Goal: Obtain resource: Obtain resource

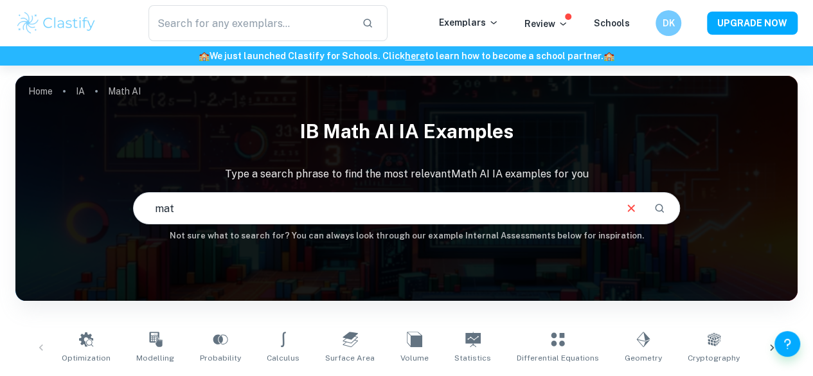
type input "math"
type input "math ai hl"
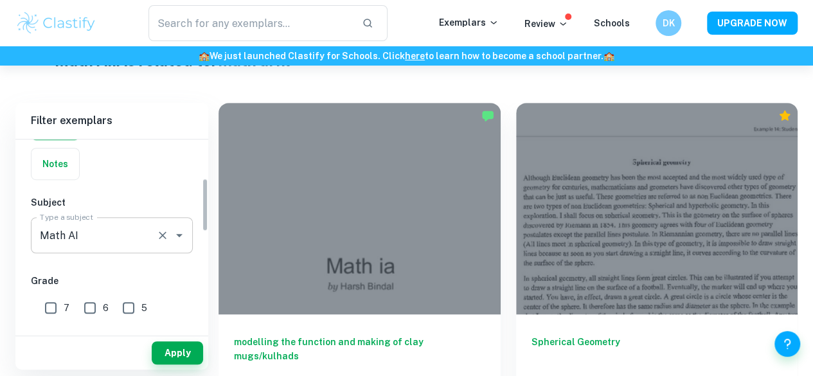
scroll to position [155, 0]
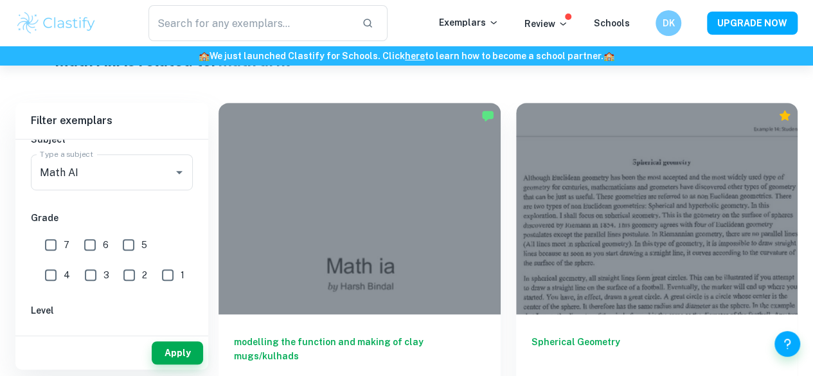
click at [49, 246] on input "7" at bounding box center [51, 245] width 26 height 26
checkbox input "true"
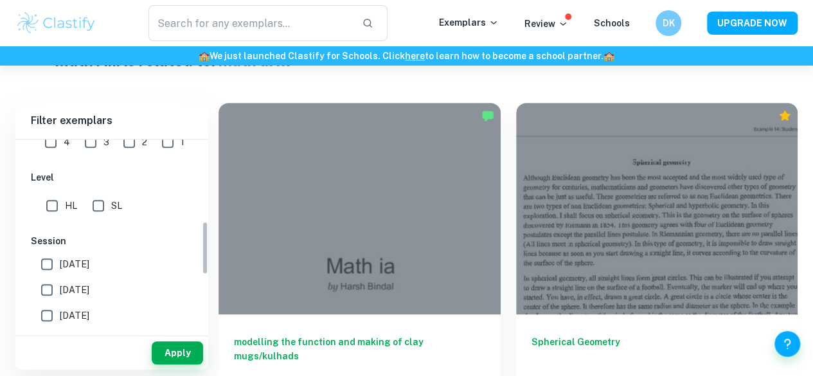
scroll to position [290, 0]
click at [58, 201] on input "HL" at bounding box center [52, 203] width 26 height 26
checkbox input "true"
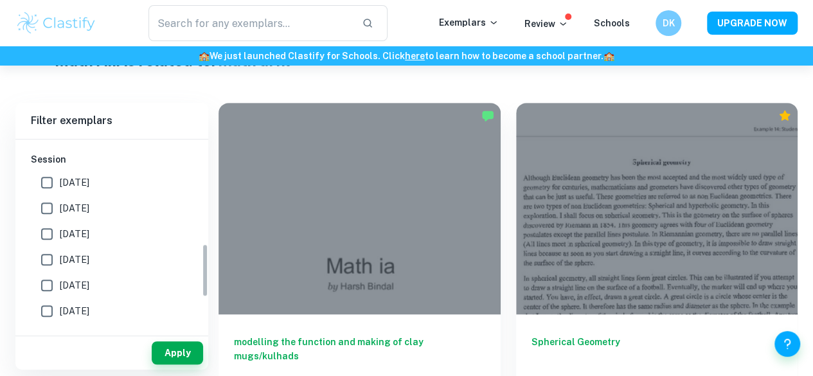
scroll to position [370, 0]
click at [50, 172] on input "[DATE]" at bounding box center [47, 182] width 26 height 26
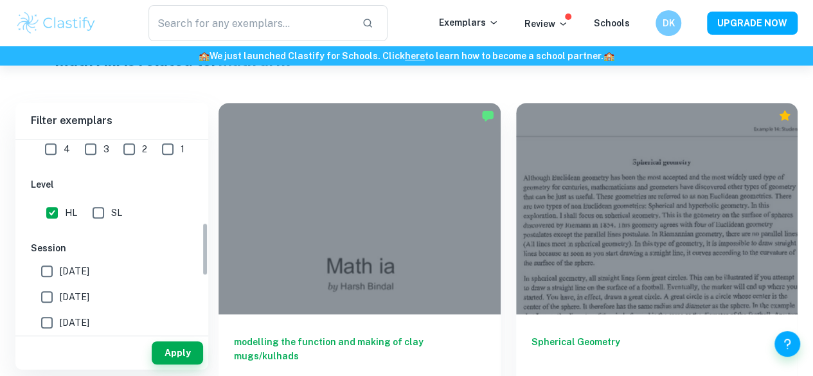
scroll to position [245, 0]
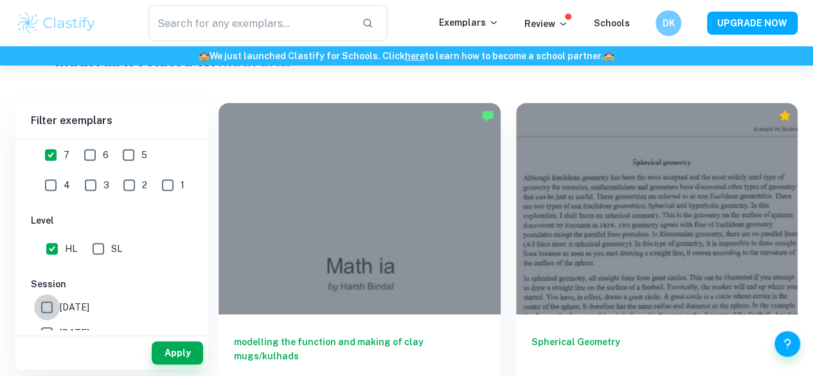
click at [46, 308] on input "[DATE]" at bounding box center [47, 307] width 26 height 26
checkbox input "true"
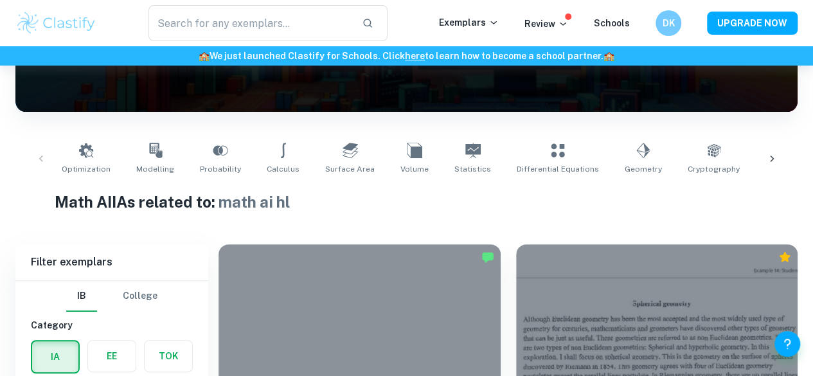
scroll to position [377, 0]
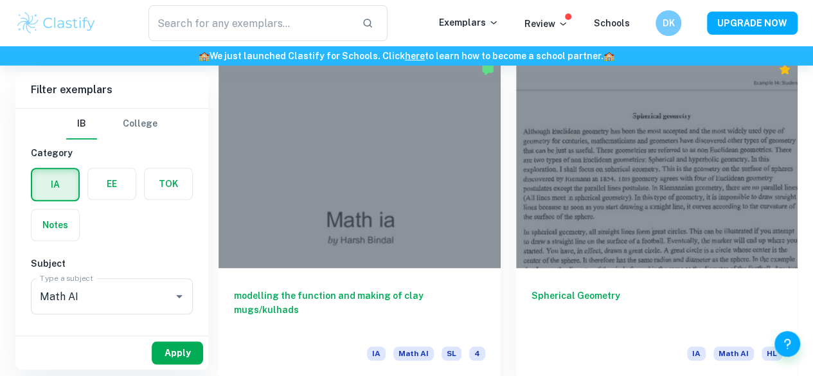
click at [184, 353] on button "Apply" at bounding box center [177, 352] width 51 height 23
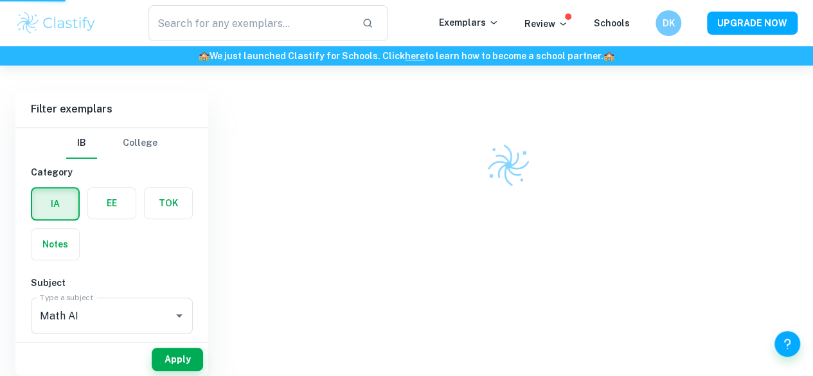
scroll to position [335, 0]
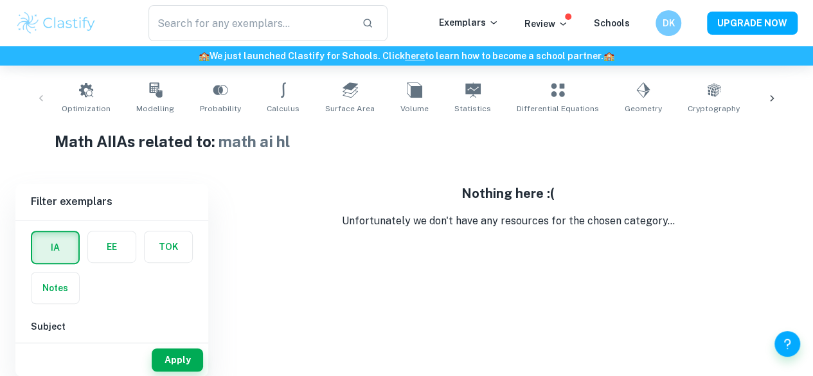
scroll to position [106, 0]
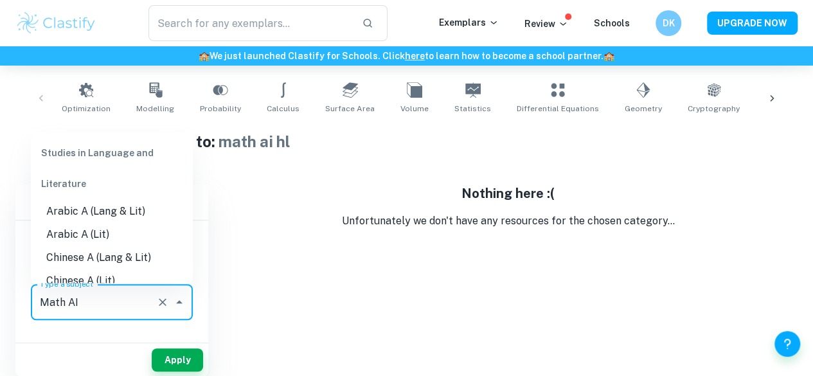
click at [113, 299] on input "Math AI" at bounding box center [94, 302] width 114 height 24
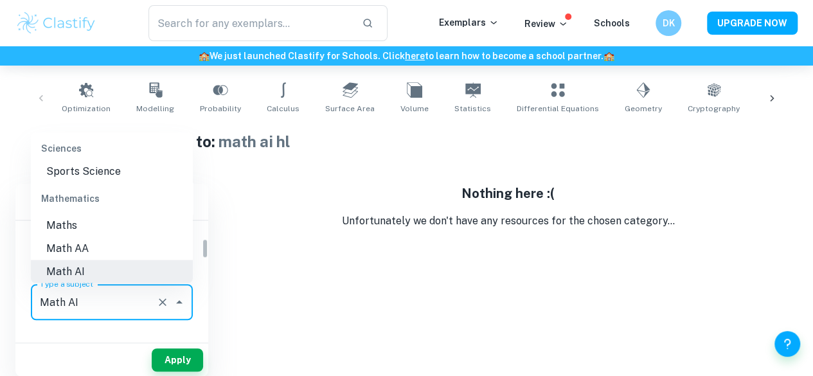
click at [107, 272] on li "Math AI" at bounding box center [112, 271] width 162 height 23
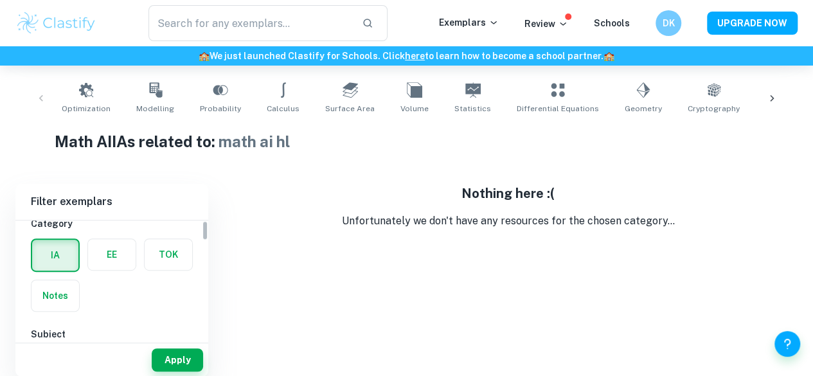
scroll to position [0, 0]
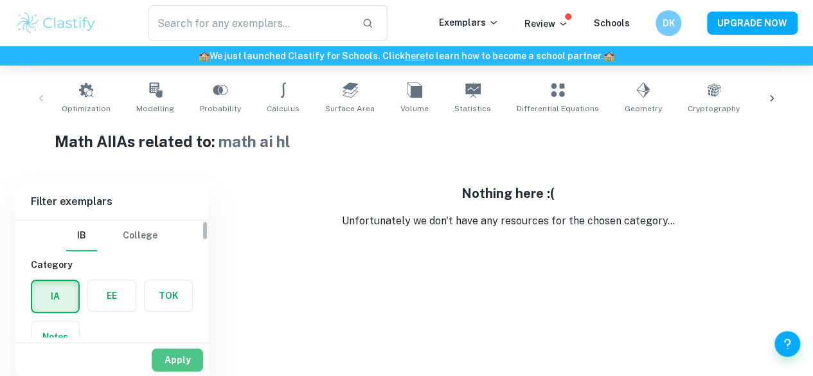
click at [180, 350] on button "Apply" at bounding box center [177, 359] width 51 height 23
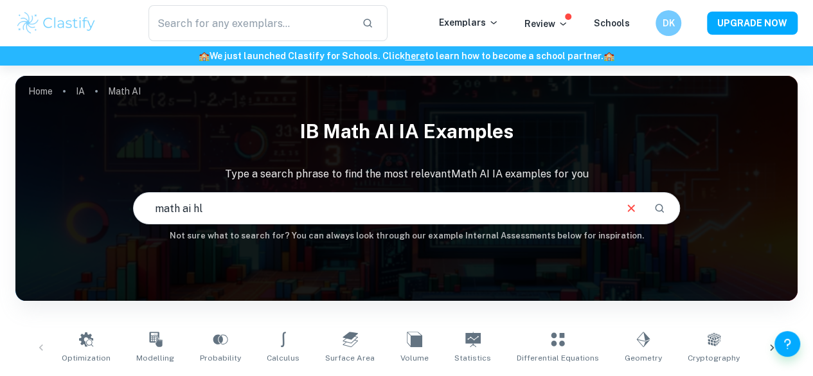
click at [284, 210] on input "math ai hl" at bounding box center [374, 208] width 481 height 36
type input "math"
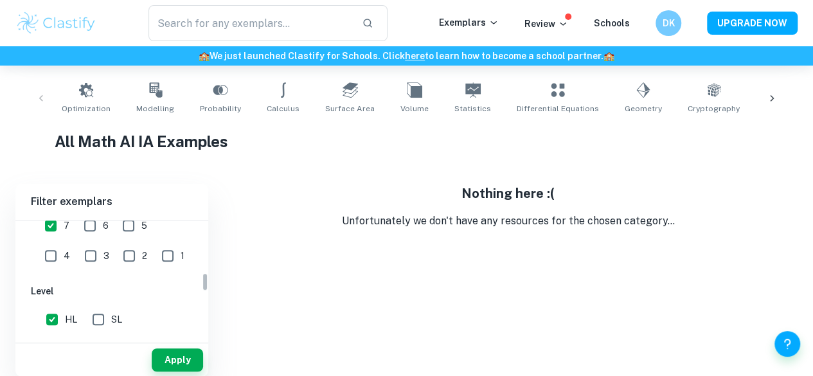
scroll to position [383, 0]
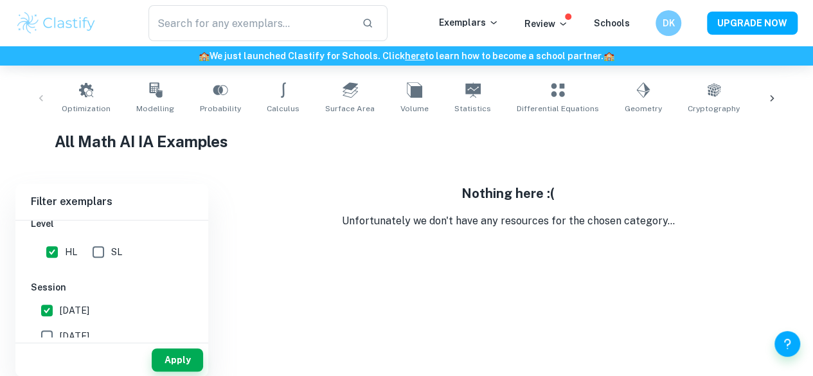
click at [47, 306] on input "[DATE]" at bounding box center [47, 310] width 26 height 26
checkbox input "false"
click at [197, 371] on div "Apply" at bounding box center [111, 359] width 193 height 33
click at [191, 361] on button "Apply" at bounding box center [177, 359] width 51 height 23
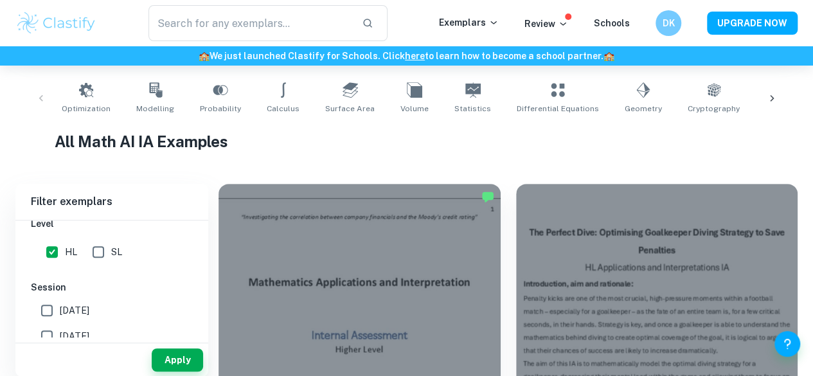
click at [440, 135] on h1 "All Math AI IA Examples" at bounding box center [407, 141] width 704 height 23
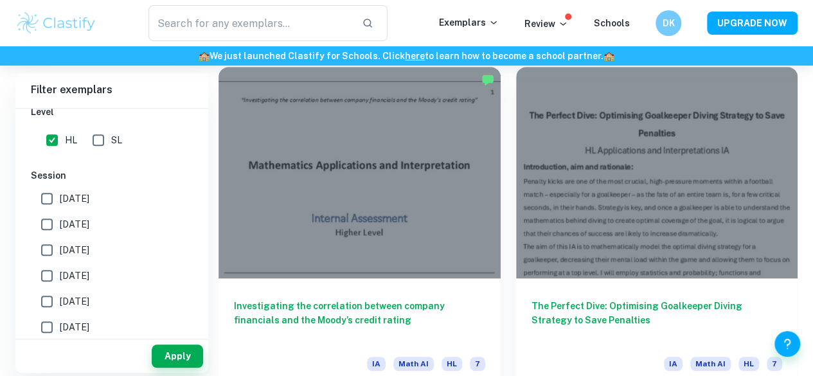
scroll to position [364, 0]
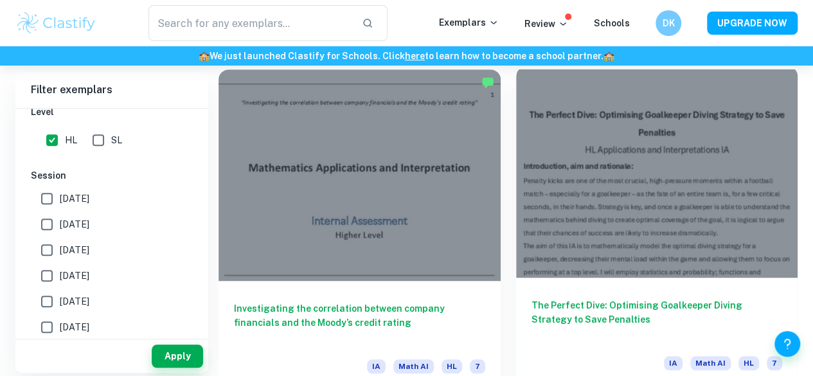
click at [532, 185] on div at bounding box center [657, 171] width 282 height 211
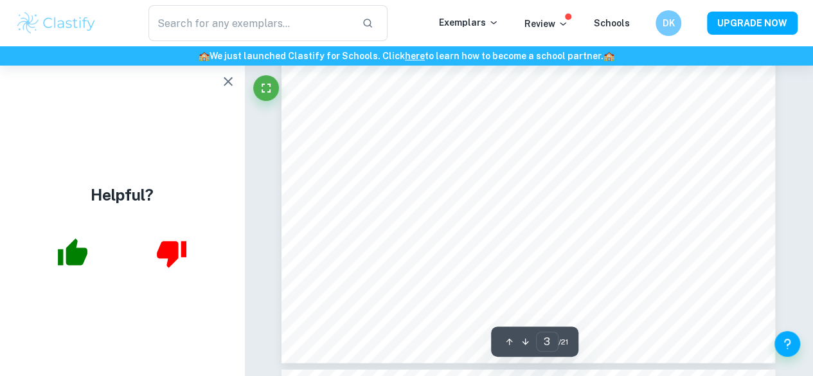
scroll to position [1985, 0]
click at [226, 87] on icon "button" at bounding box center [227, 81] width 15 height 15
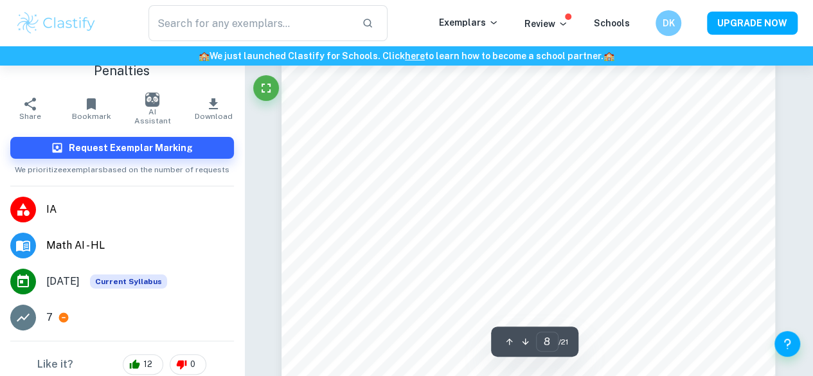
scroll to position [0, 0]
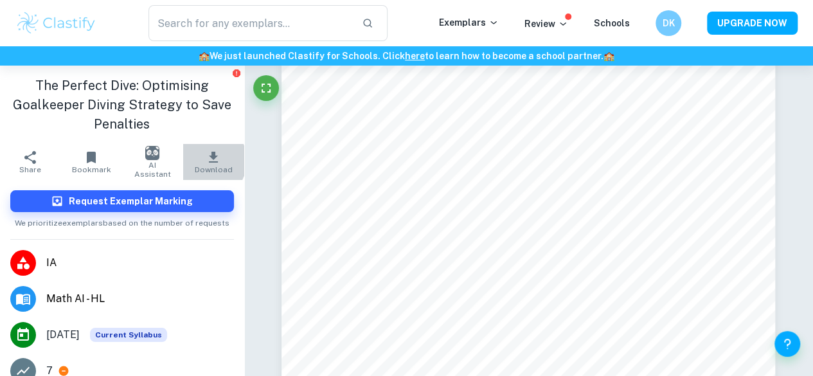
click at [206, 161] on icon "button" at bounding box center [213, 157] width 15 height 15
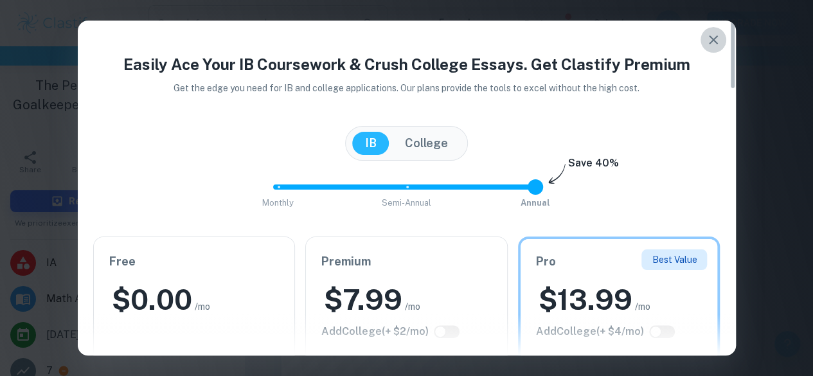
click at [713, 46] on icon "button" at bounding box center [712, 39] width 15 height 15
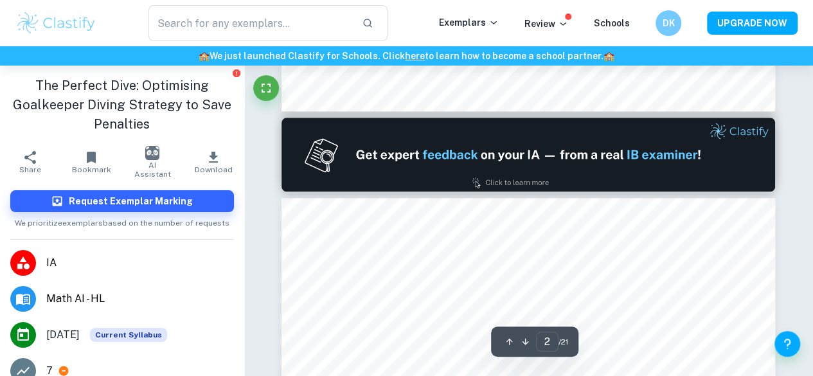
type input "1"
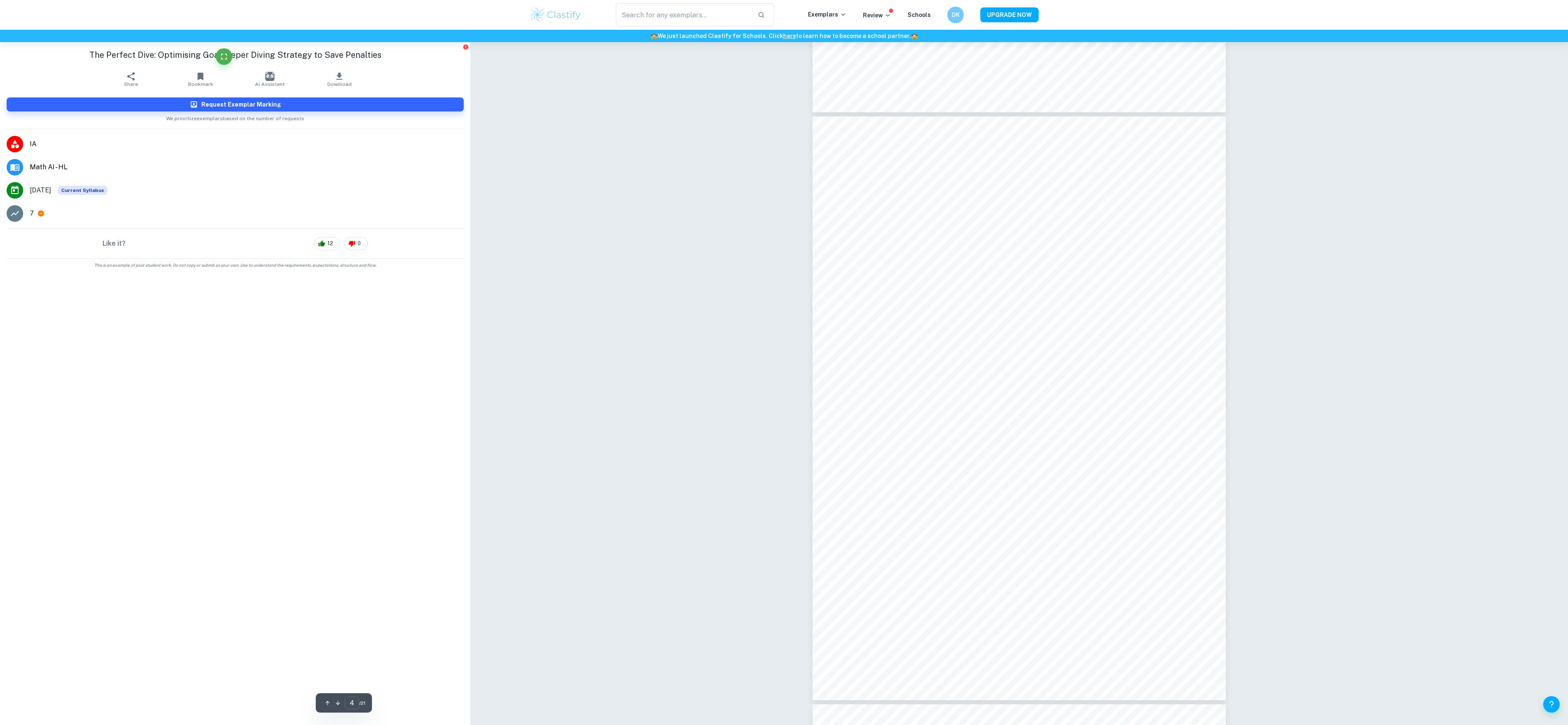
scroll to position [1831, 0]
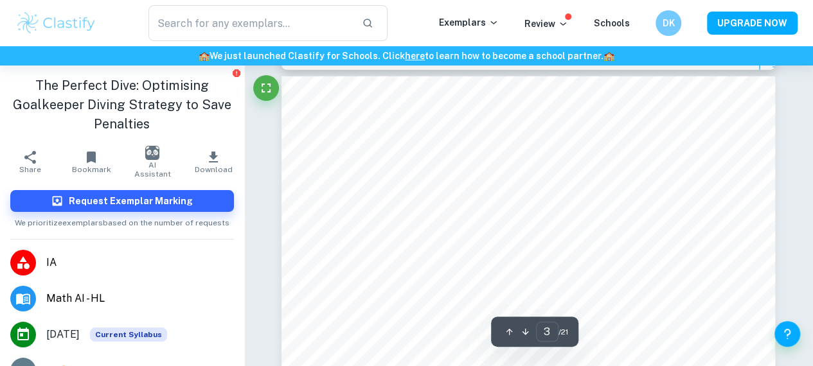
scroll to position [1590, 0]
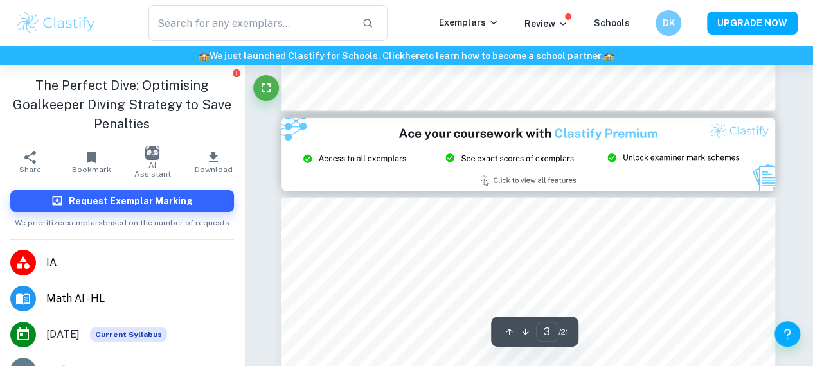
type input "2"
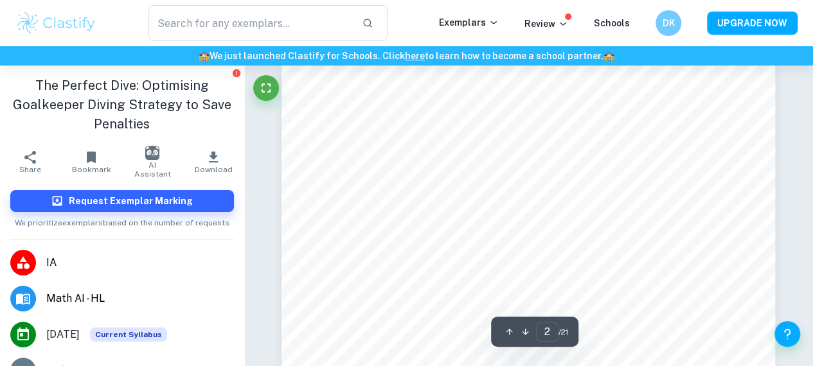
scroll to position [1023, 0]
